Goal: Entertainment & Leisure: Browse casually

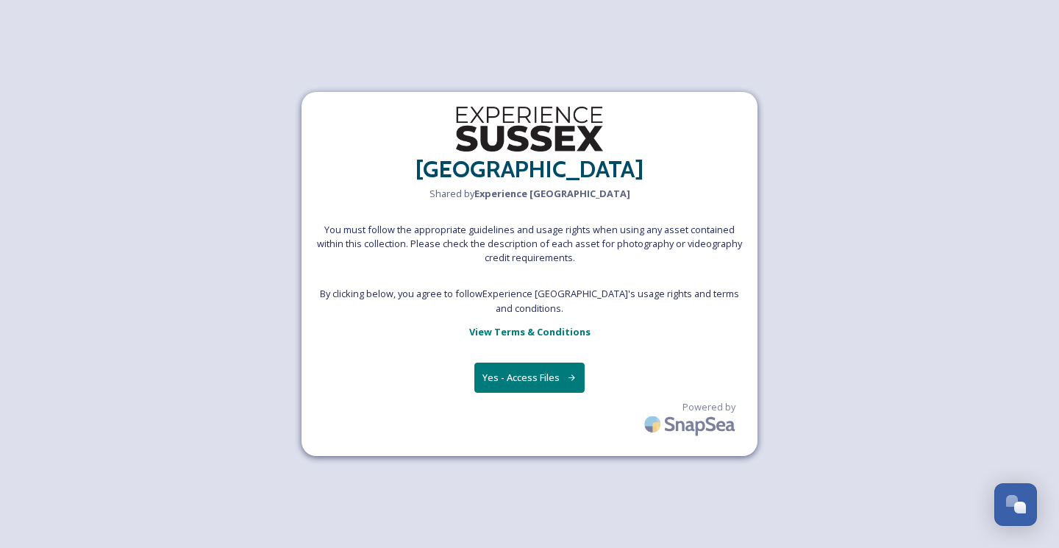
click at [571, 373] on icon at bounding box center [572, 378] width 10 height 10
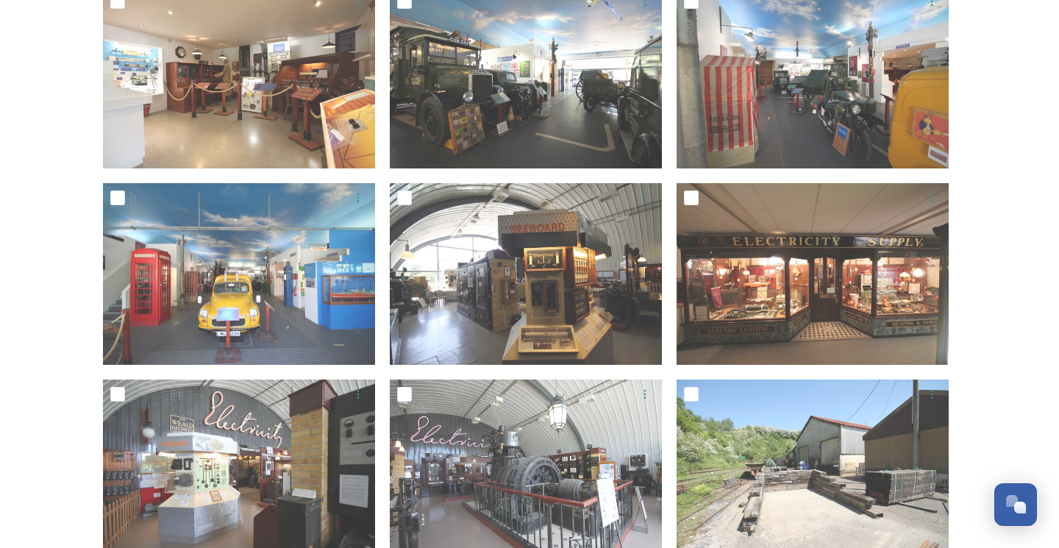
scroll to position [1248, 0]
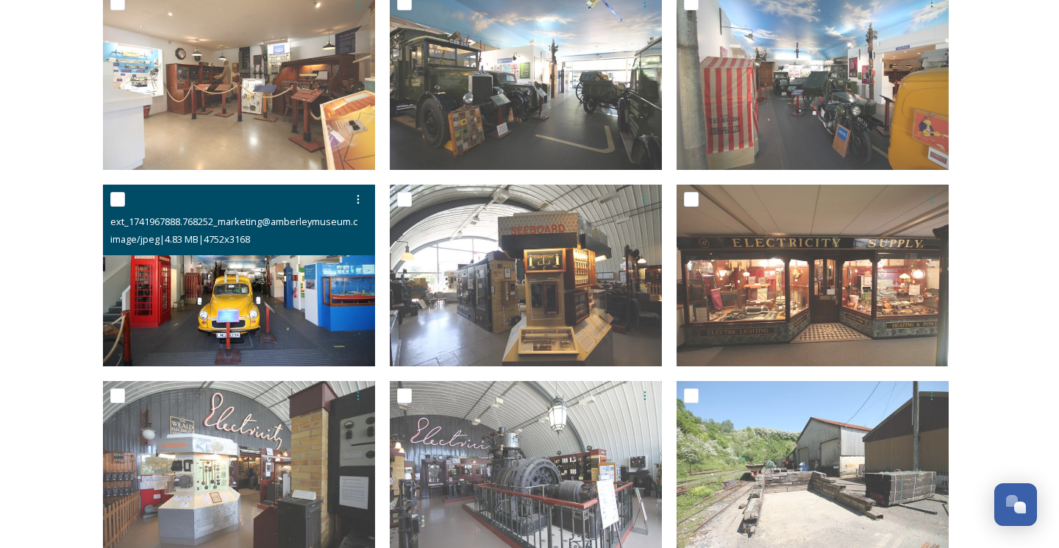
click at [280, 299] on img at bounding box center [239, 276] width 272 height 182
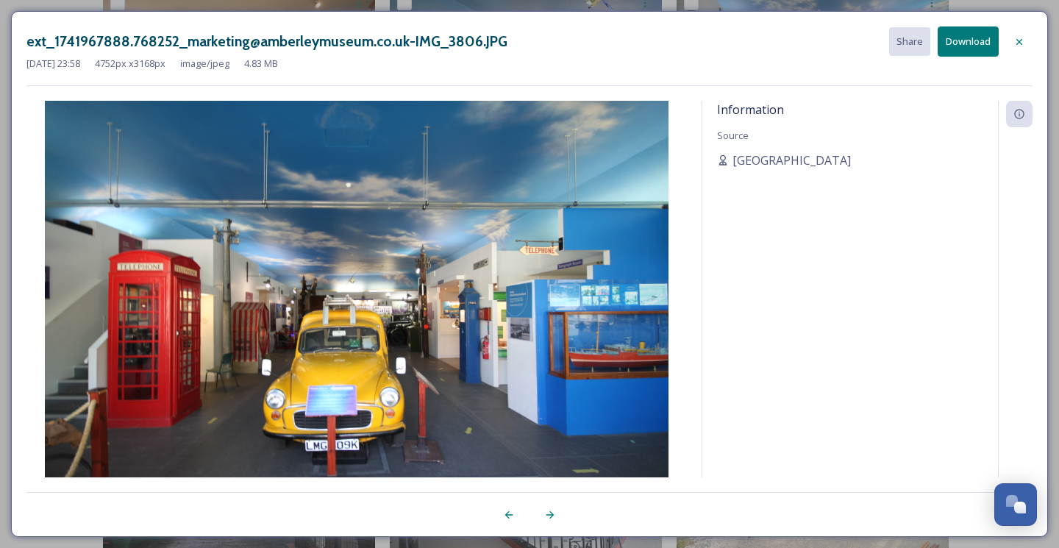
click at [1021, 36] on icon at bounding box center [1020, 42] width 12 height 12
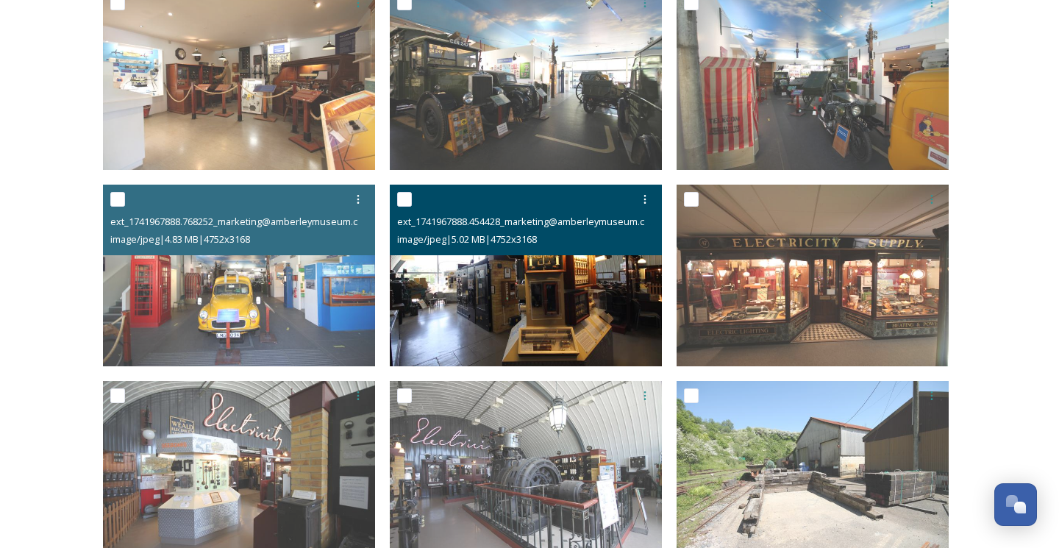
click at [554, 289] on img at bounding box center [526, 276] width 272 height 182
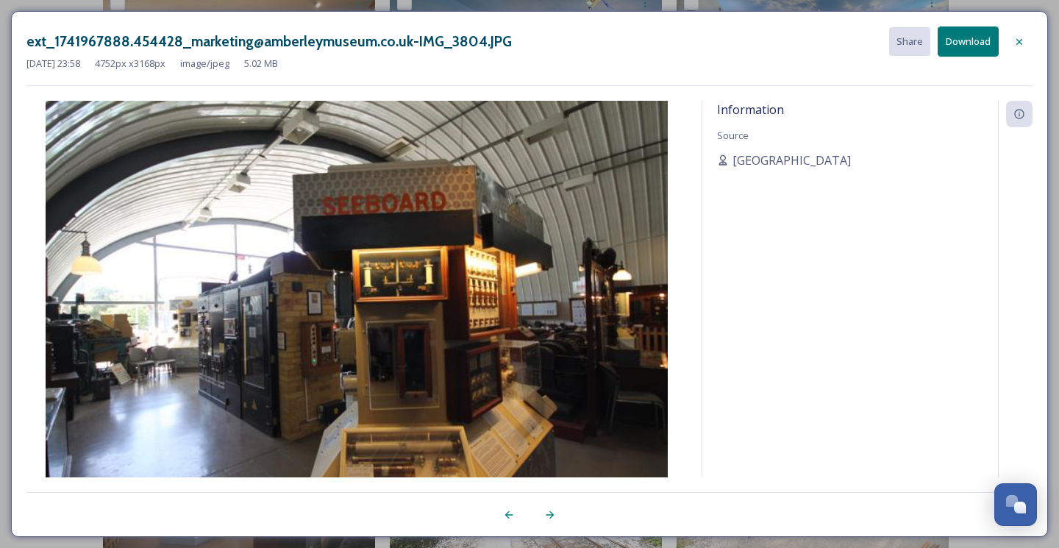
click at [1023, 35] on div at bounding box center [1019, 42] width 26 height 26
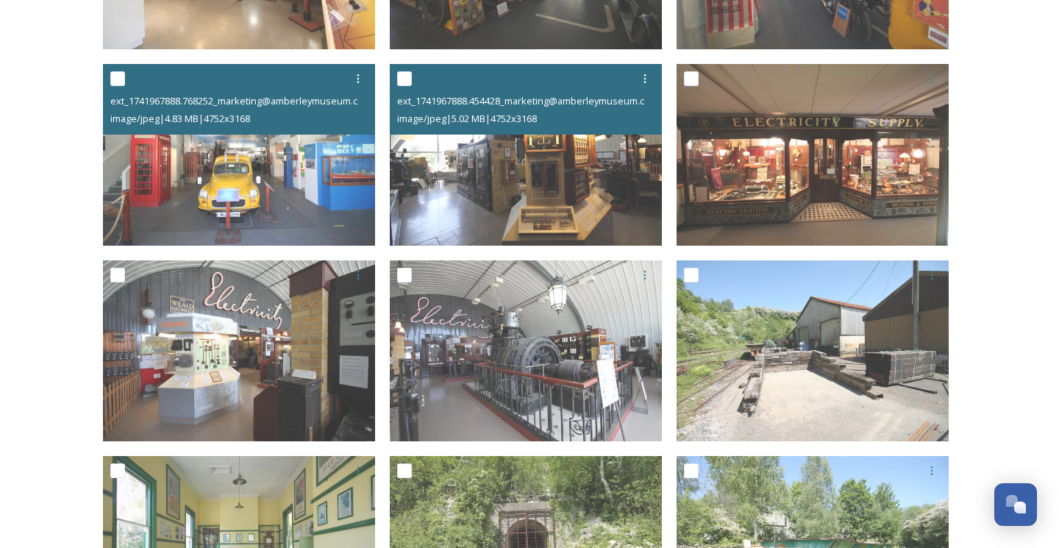
scroll to position [1346, 0]
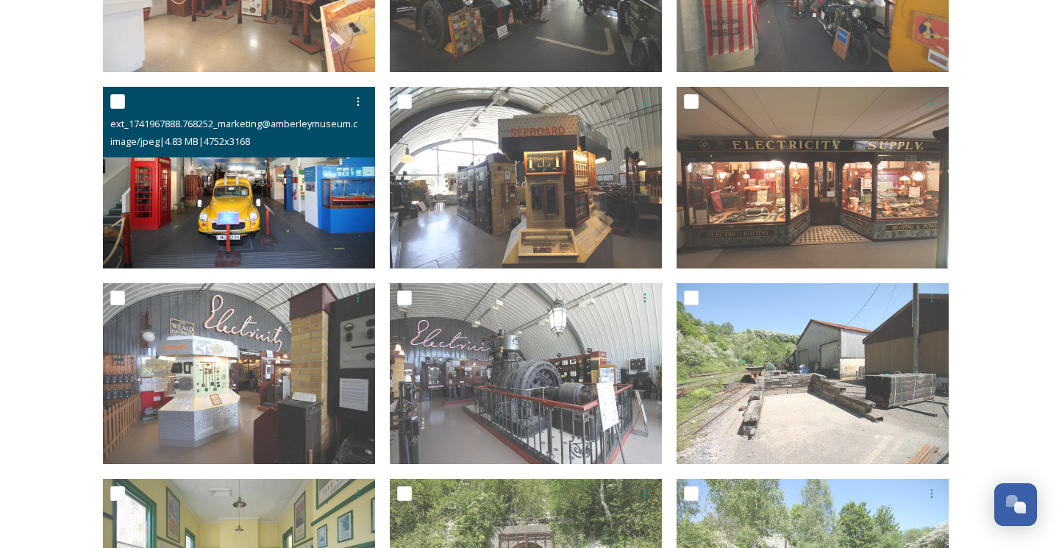
click at [247, 199] on img at bounding box center [239, 178] width 272 height 182
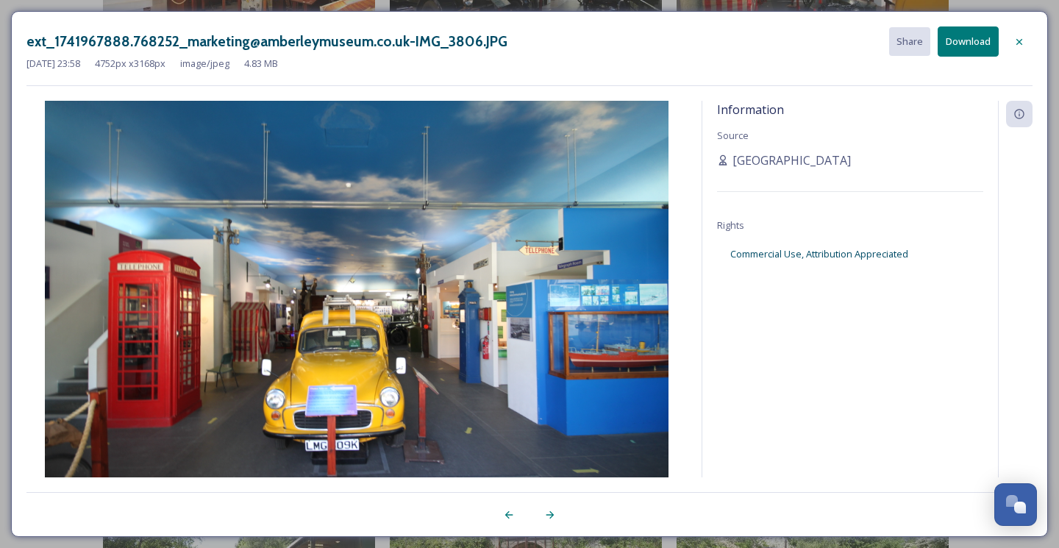
click at [1019, 40] on icon at bounding box center [1020, 42] width 12 height 12
